Goal: Task Accomplishment & Management: Use online tool/utility

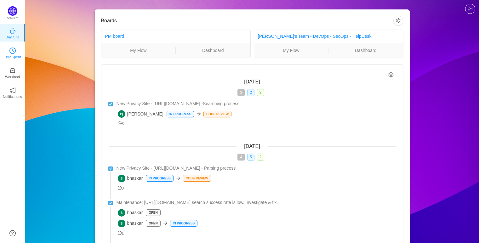
click at [20, 57] on p "TimeSpent" at bounding box center [12, 57] width 17 height 6
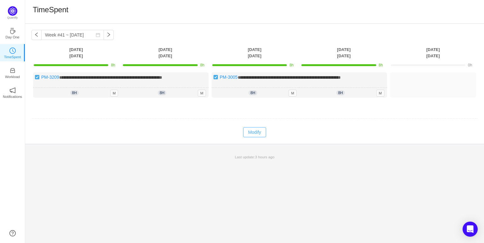
click at [261, 132] on button "Modify" at bounding box center [254, 132] width 23 height 10
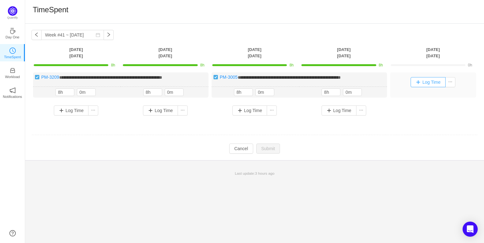
click at [426, 83] on button "Log Time" at bounding box center [428, 82] width 35 height 10
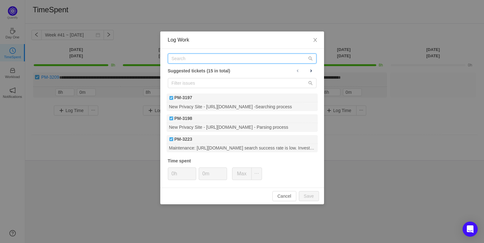
click at [251, 60] on input "text" at bounding box center [242, 59] width 149 height 10
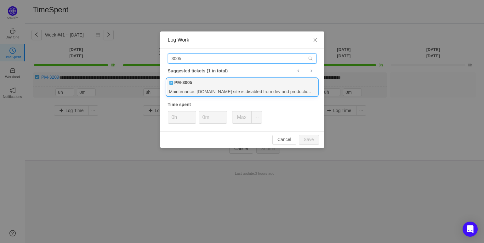
type input "3005"
click at [210, 88] on div "Maintenance: usphonebook.com site is disabled from dev and production due to pe…" at bounding box center [242, 91] width 151 height 9
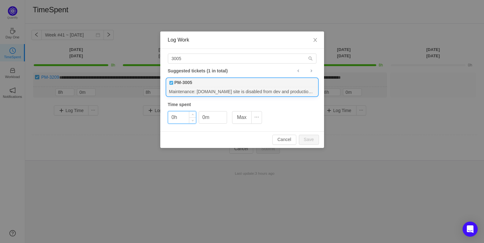
click at [173, 118] on input "0h" at bounding box center [182, 117] width 28 height 12
click at [301, 140] on button "Save" at bounding box center [309, 140] width 20 height 10
type input "0h"
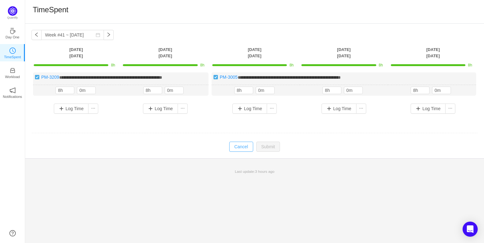
click at [234, 149] on button "Cancel" at bounding box center [241, 147] width 24 height 10
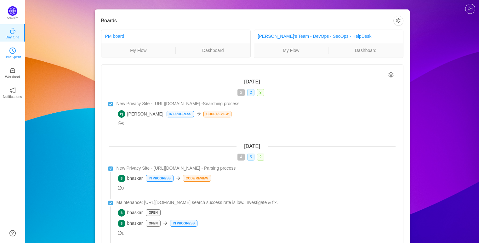
click at [14, 49] on link "TimeSpent" at bounding box center [12, 52] width 6 height 6
